Goal: Transaction & Acquisition: Purchase product/service

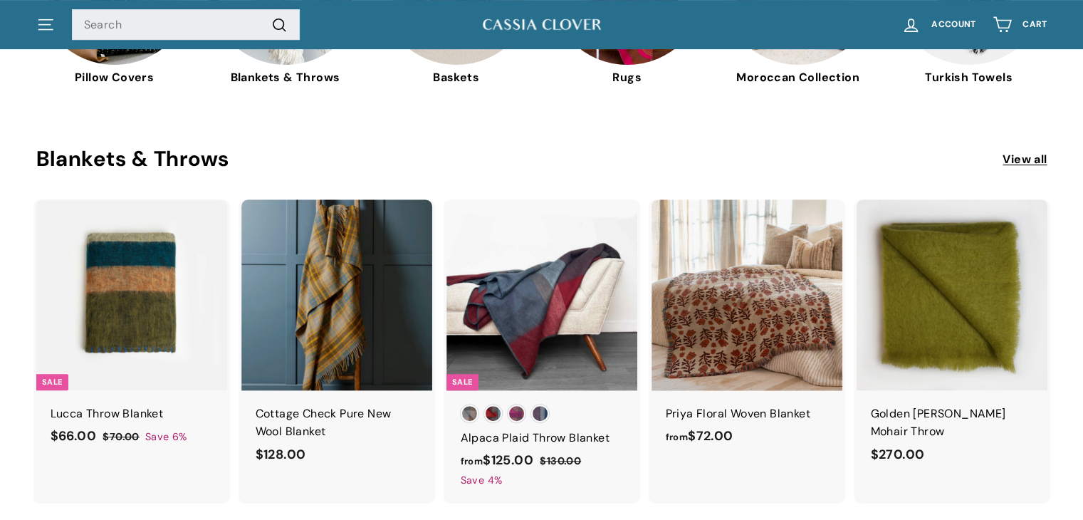
scroll to position [598, 0]
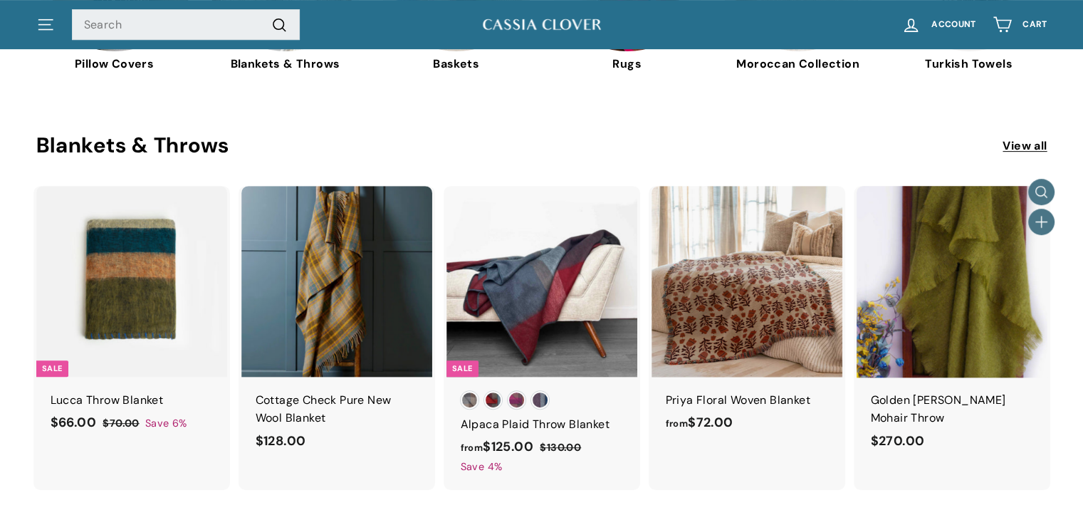
click at [939, 316] on img at bounding box center [952, 281] width 191 height 191
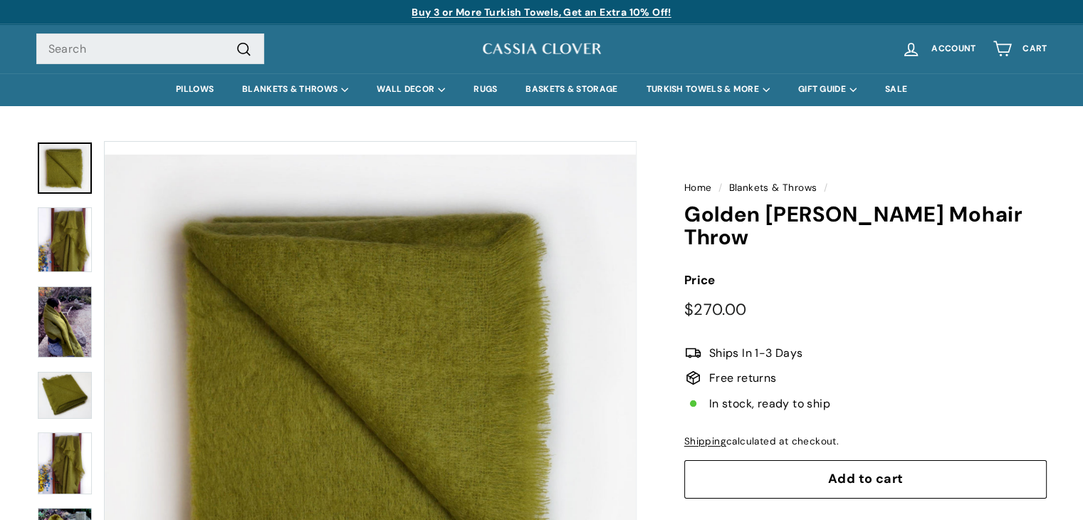
click at [752, 460] on button "Add to cart" at bounding box center [865, 479] width 363 height 38
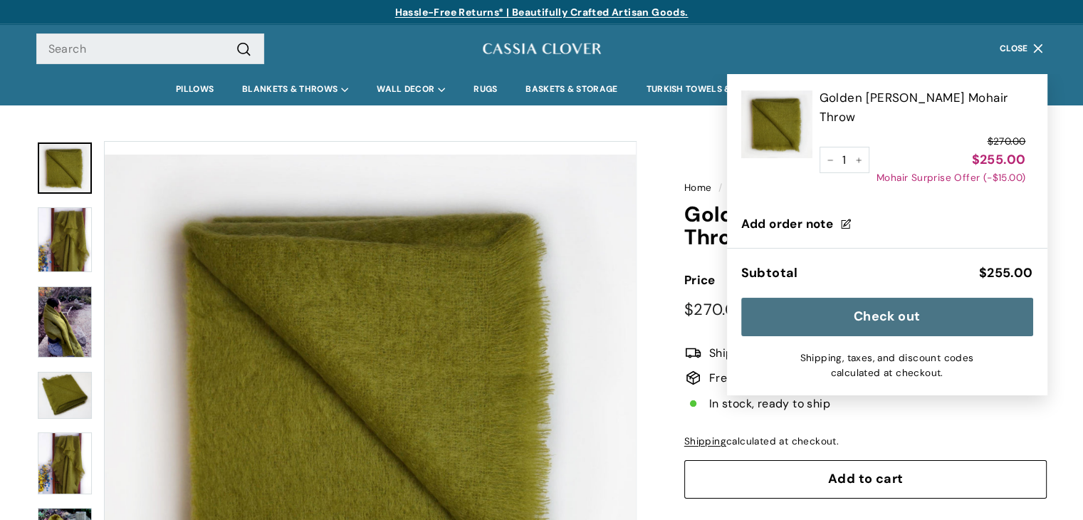
click at [782, 294] on div "Subtotal $255.00 Check out Shipping, taxes, and discount codes calculated at ch…" at bounding box center [887, 321] width 321 height 147
click at [793, 313] on button "Check out" at bounding box center [887, 317] width 292 height 38
